Goal: Navigation & Orientation: Understand site structure

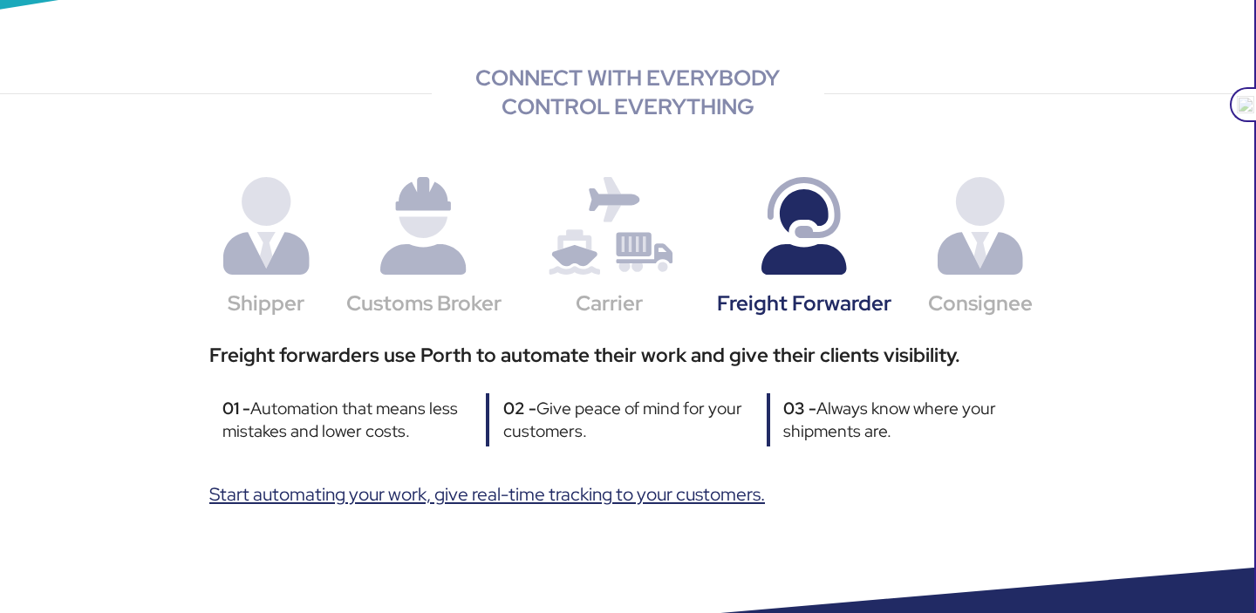
scroll to position [793, 0]
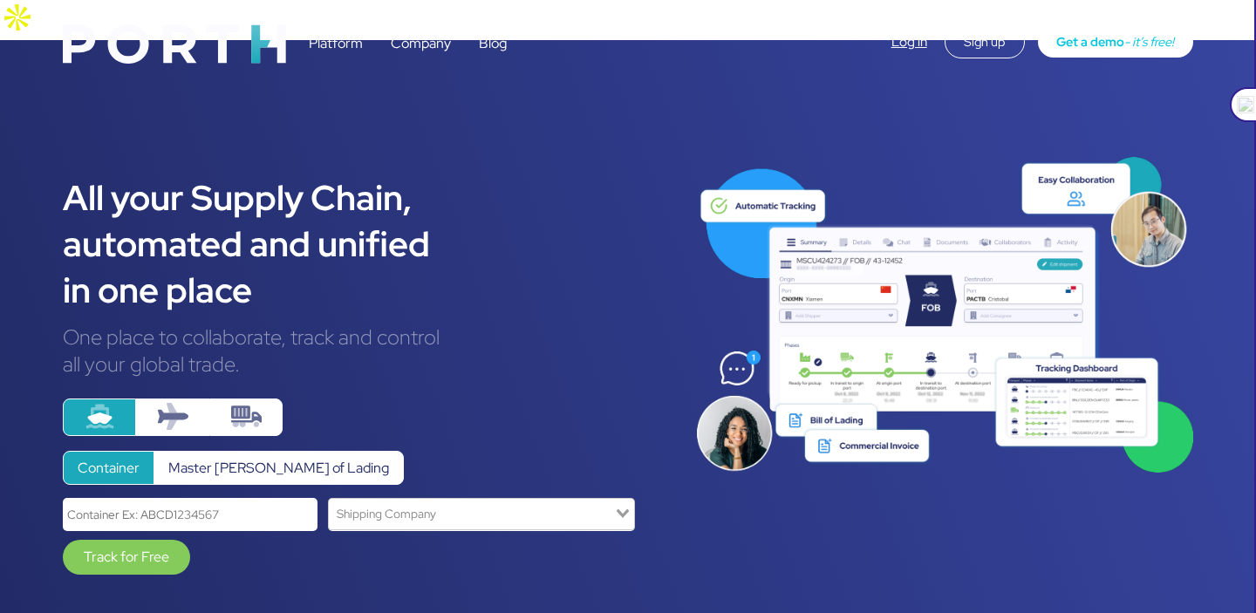
click at [340, 40] on link "Platform" at bounding box center [336, 43] width 54 height 18
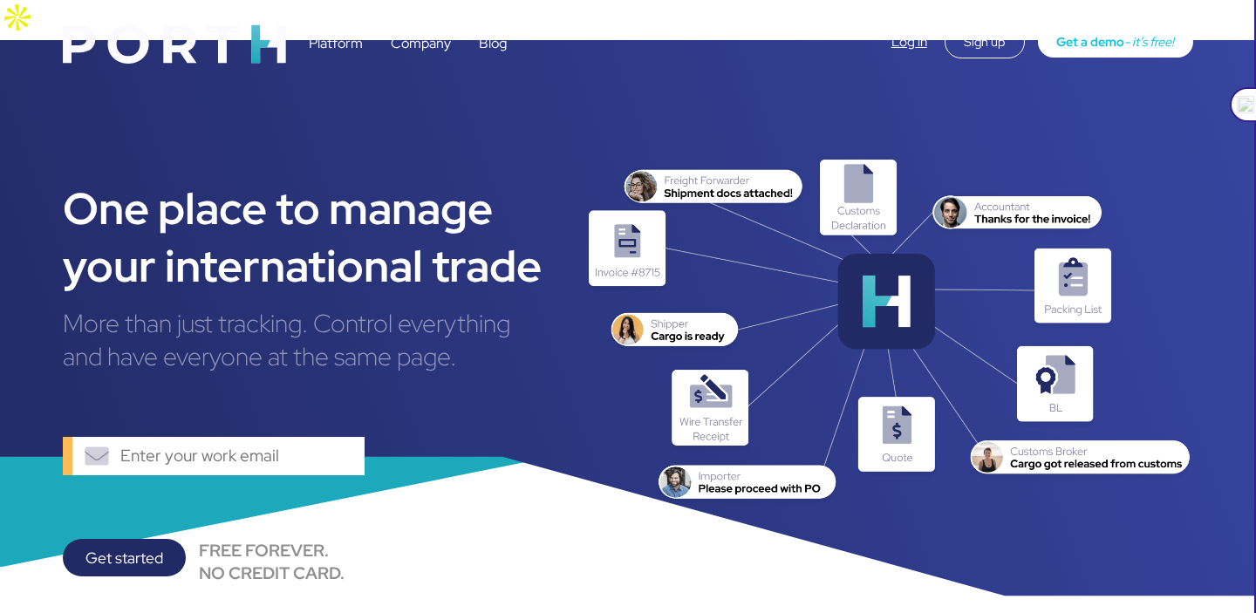
click at [414, 36] on link "Company" at bounding box center [421, 43] width 60 height 18
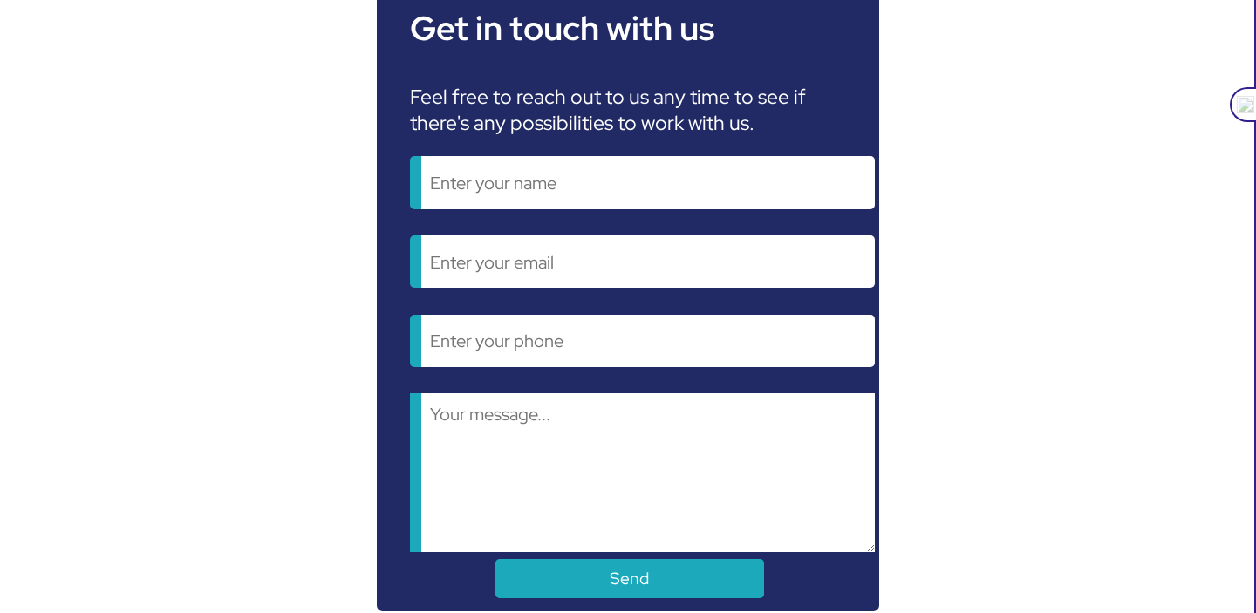
scroll to position [1531, 0]
